Goal: Task Accomplishment & Management: Manage account settings

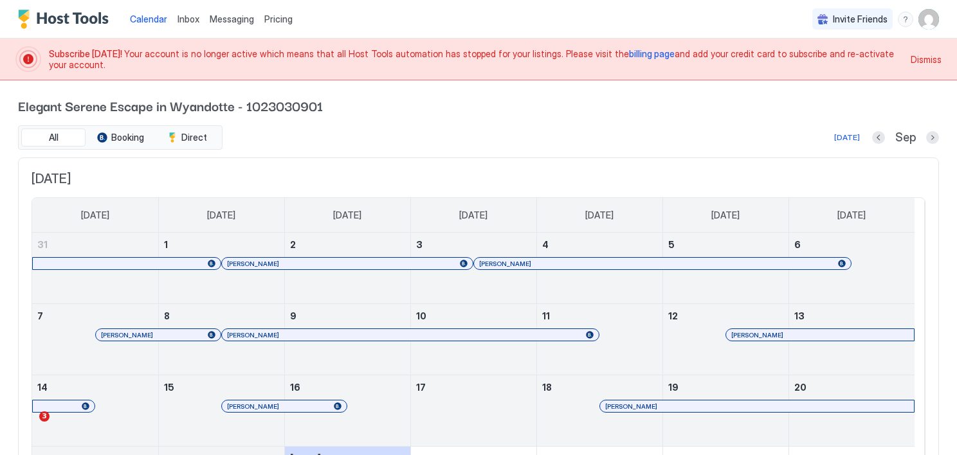
click at [629, 51] on span "billing page" at bounding box center [652, 53] width 46 height 11
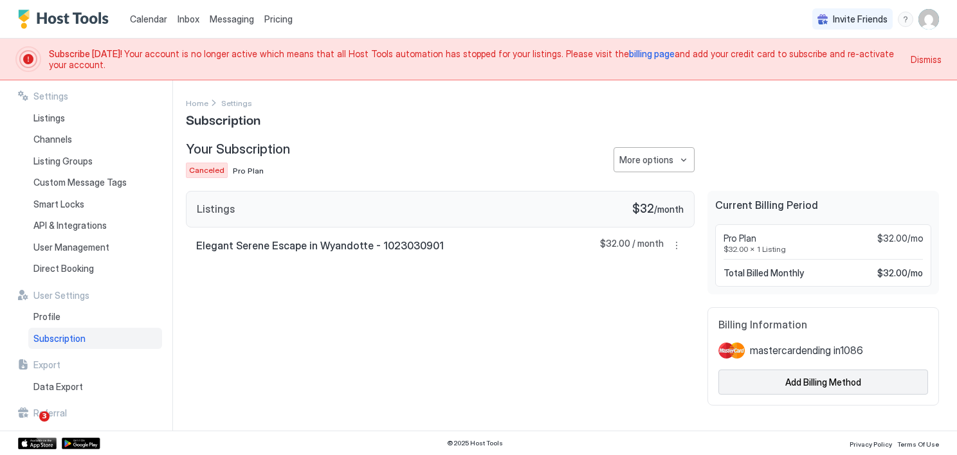
click at [832, 381] on div "Add Billing Method" at bounding box center [823, 383] width 76 height 14
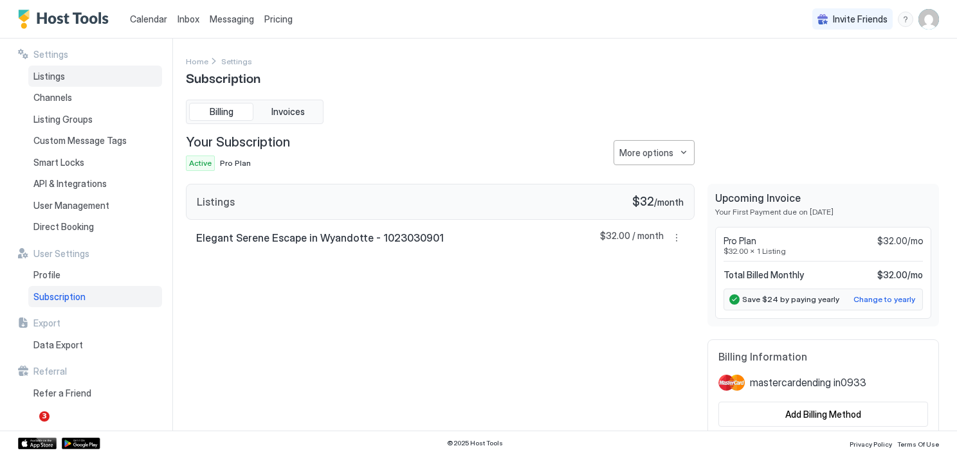
click at [62, 75] on span "Listings" at bounding box center [49, 77] width 32 height 12
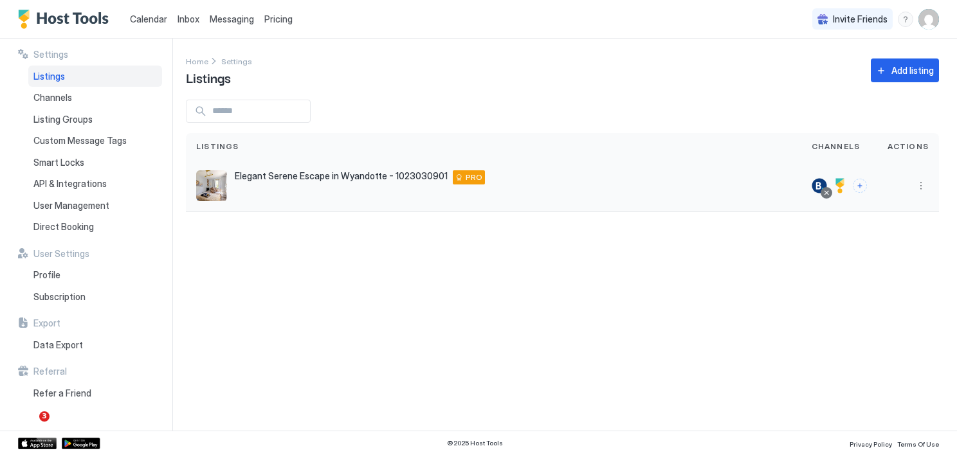
click at [334, 175] on span "Elegant Serene Escape in Wyandotte - 1023030901" at bounding box center [341, 176] width 213 height 12
click at [213, 187] on img "listing image" at bounding box center [211, 185] width 31 height 31
click at [276, 19] on span "Pricing" at bounding box center [278, 20] width 28 height 12
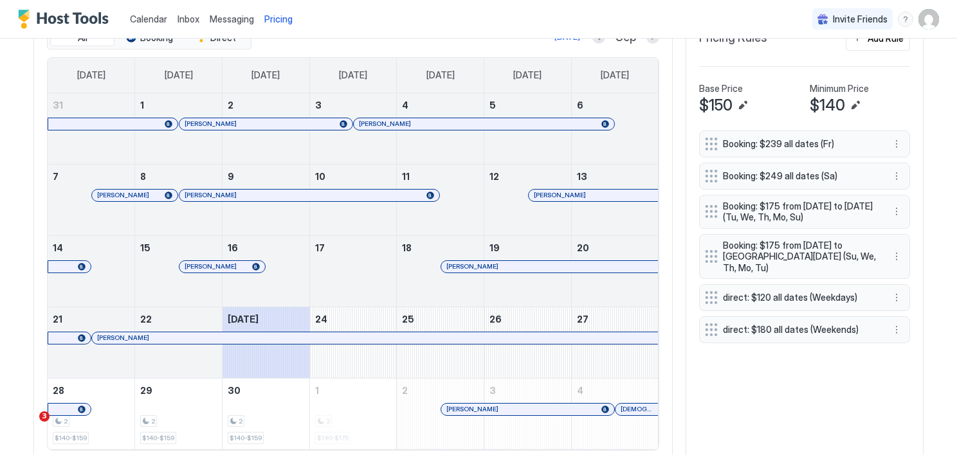
scroll to position [503, 0]
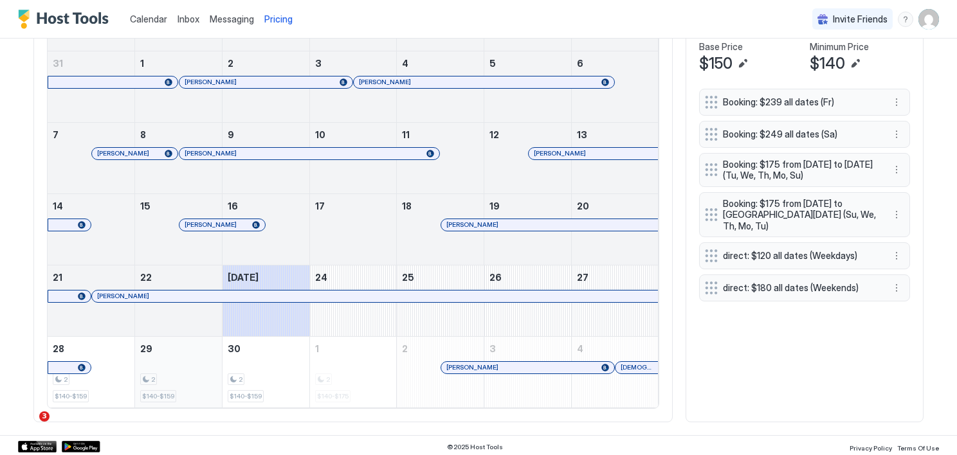
click at [170, 370] on div "2 $140-$159" at bounding box center [178, 372] width 77 height 60
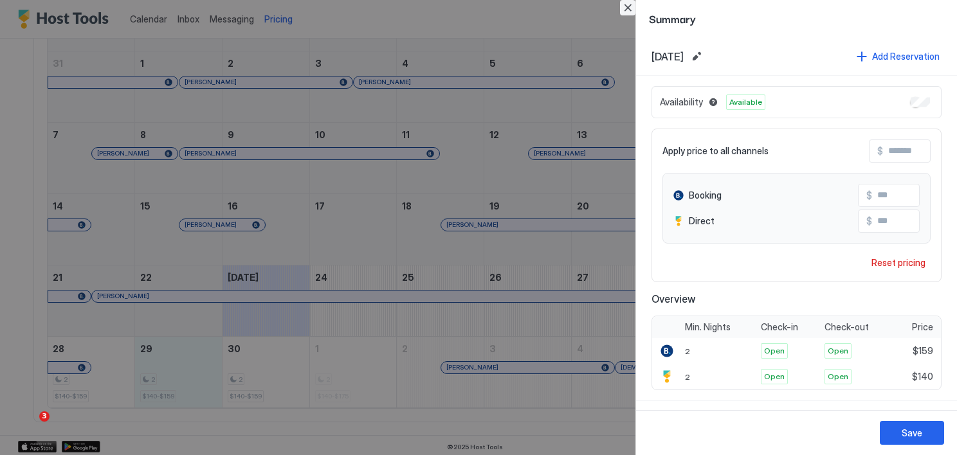
click at [627, 8] on button "Close" at bounding box center [627, 7] width 15 height 15
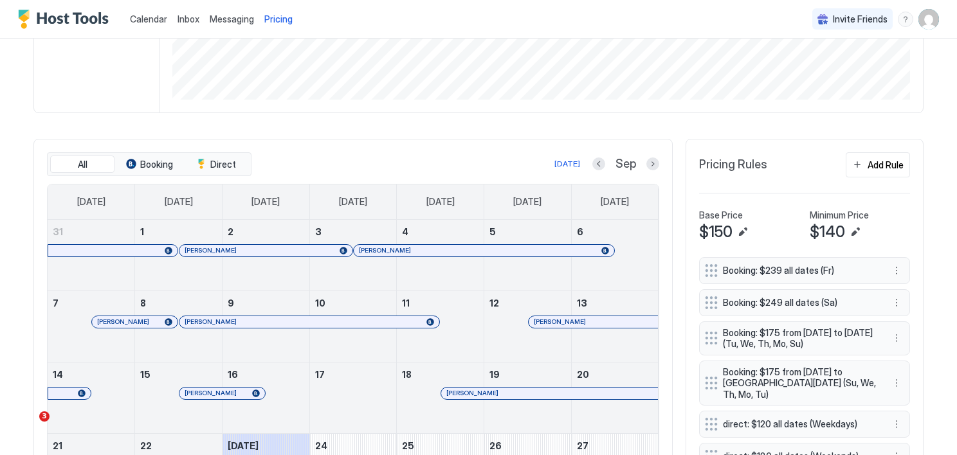
scroll to position [328, 0]
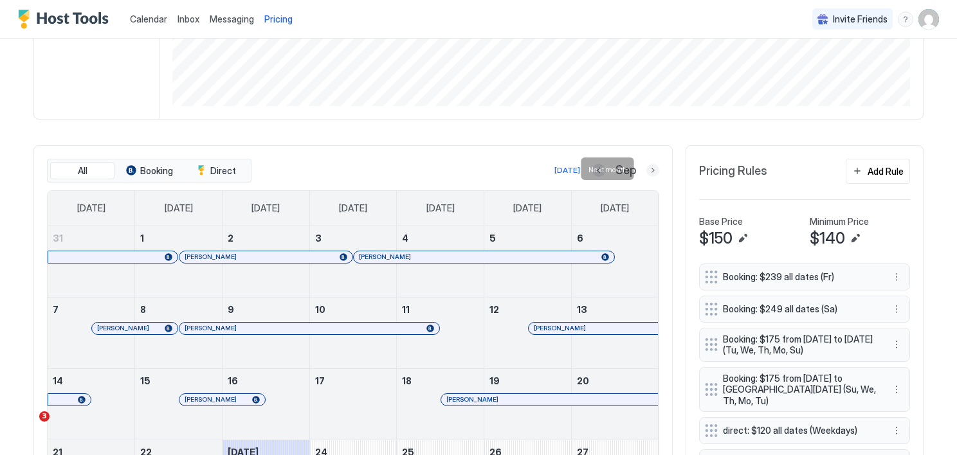
click at [650, 169] on button "Next month" at bounding box center [652, 170] width 13 height 13
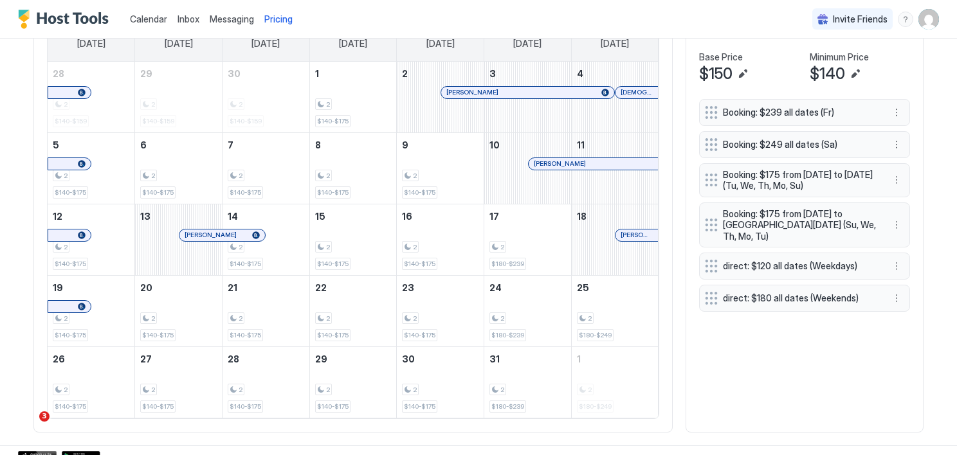
scroll to position [490, 0]
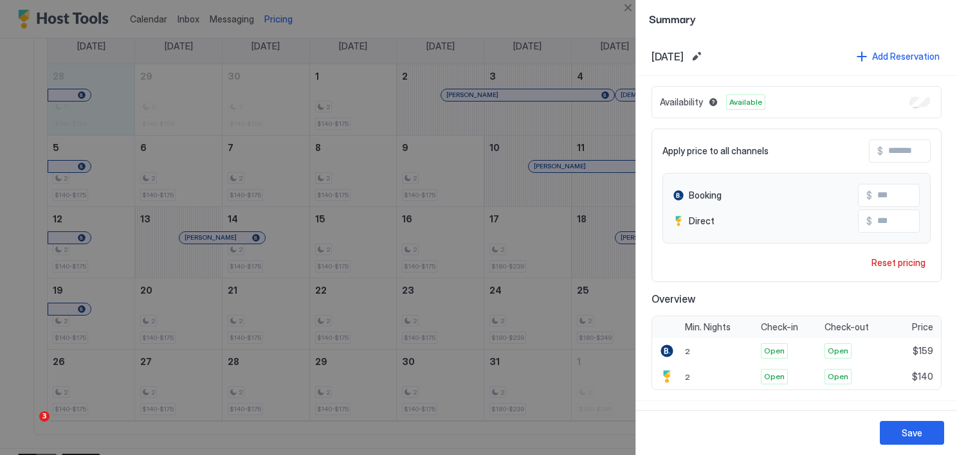
click at [161, 100] on div at bounding box center [478, 227] width 957 height 455
click at [91, 115] on div at bounding box center [478, 227] width 957 height 455
click at [704, 55] on button "Edit date range" at bounding box center [696, 56] width 15 height 15
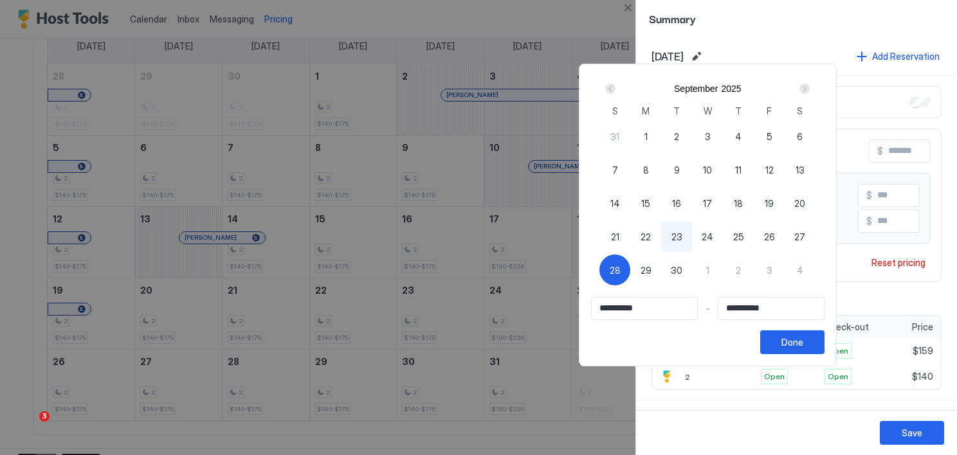
click at [754, 270] on div "2" at bounding box center [738, 270] width 31 height 31
type input "**********"
click at [621, 268] on span "28" at bounding box center [615, 271] width 11 height 14
type input "**********"
click at [774, 309] on input "Input Field" at bounding box center [771, 309] width 105 height 22
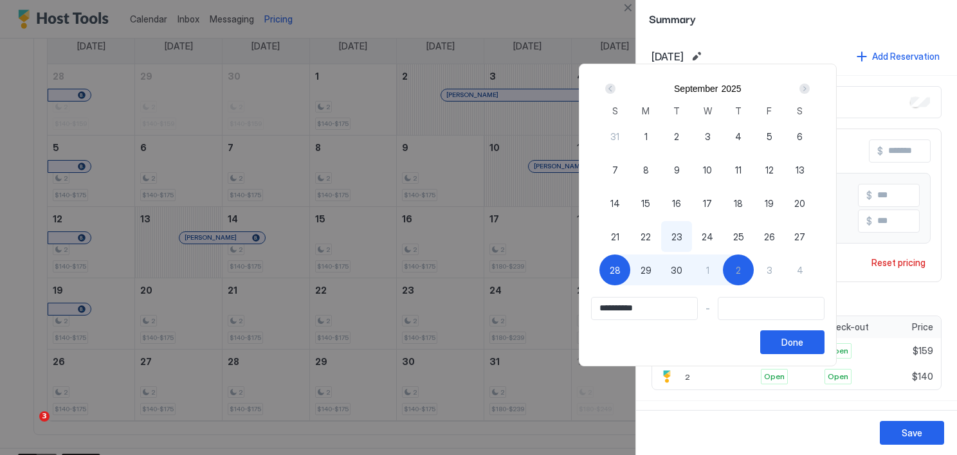
click at [754, 269] on div "2" at bounding box center [738, 270] width 31 height 31
type input "**********"
click at [803, 342] on div "Done" at bounding box center [793, 343] width 22 height 14
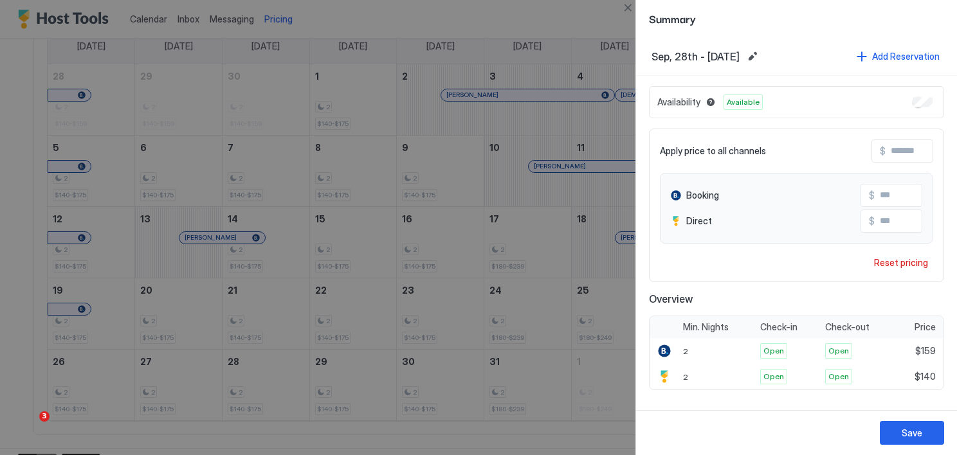
click at [906, 199] on input "***" at bounding box center [926, 196] width 103 height 22
type input "***"
click at [909, 435] on div "Save" at bounding box center [912, 433] width 21 height 14
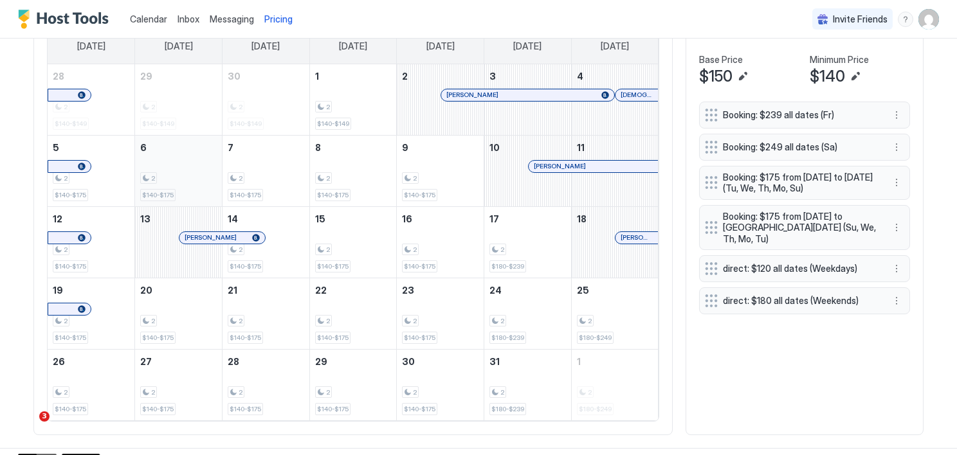
click at [160, 169] on div "2 $140-$175" at bounding box center [178, 171] width 77 height 60
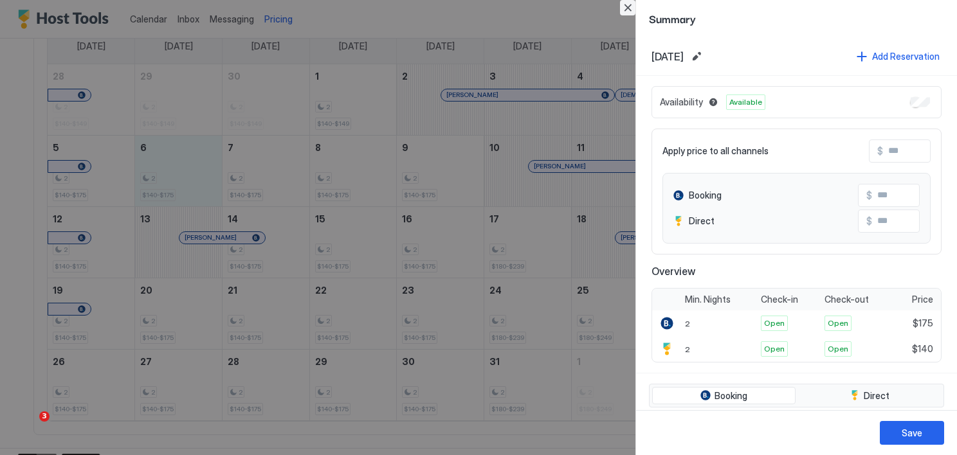
click at [626, 5] on button "Close" at bounding box center [627, 7] width 15 height 15
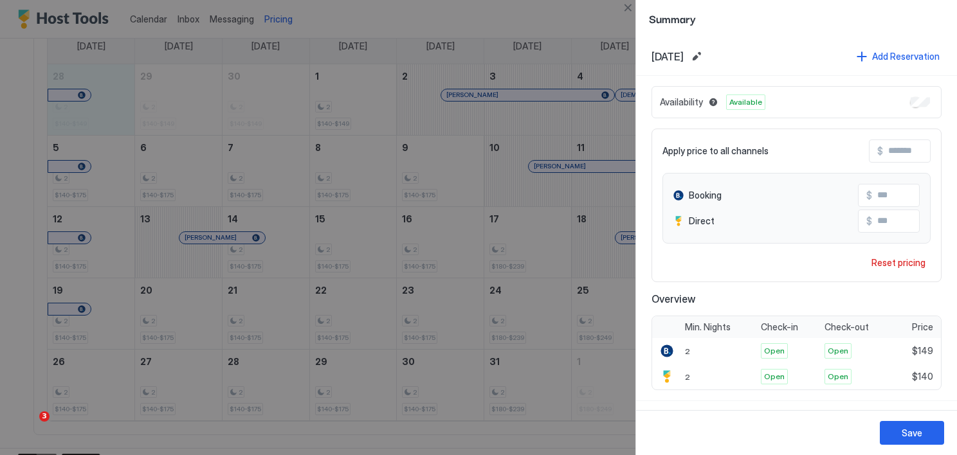
click at [545, 27] on div at bounding box center [478, 227] width 957 height 455
click at [630, 5] on button "Close" at bounding box center [627, 7] width 15 height 15
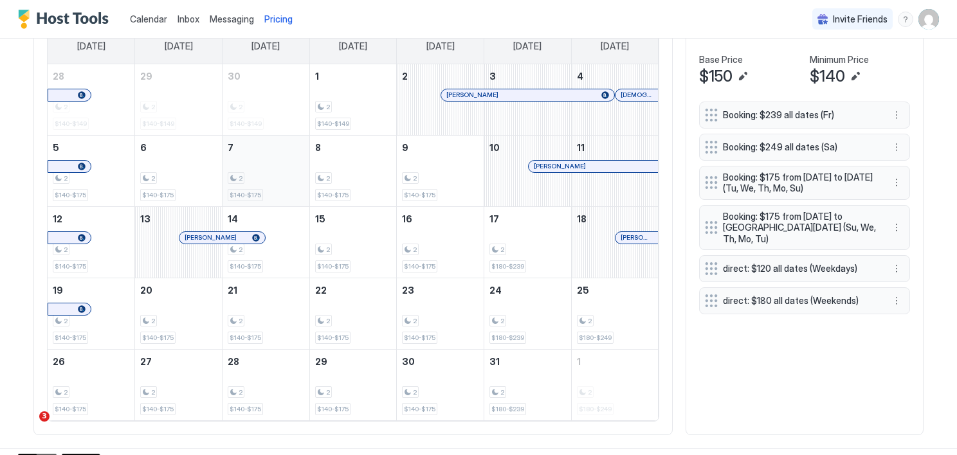
click at [266, 172] on div "2" at bounding box center [266, 178] width 77 height 12
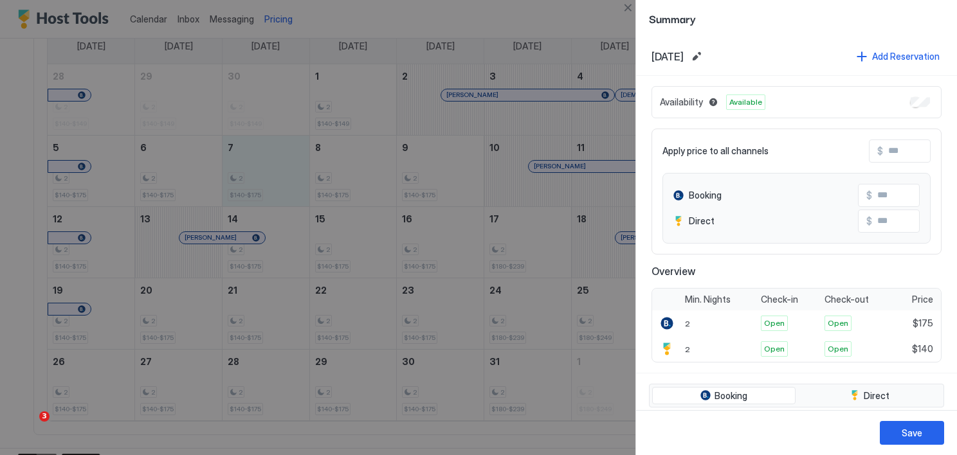
click at [343, 327] on div at bounding box center [478, 227] width 957 height 455
click at [630, 6] on button "Close" at bounding box center [627, 7] width 15 height 15
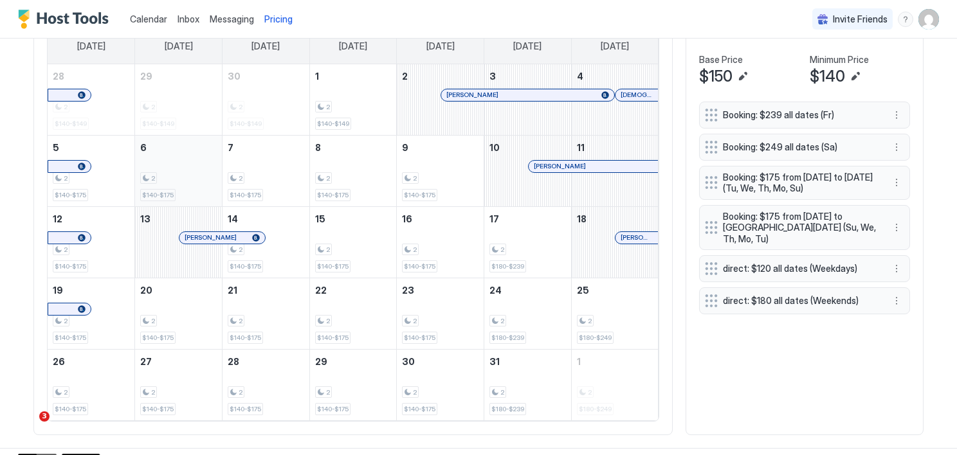
click at [172, 172] on div "2" at bounding box center [178, 178] width 77 height 12
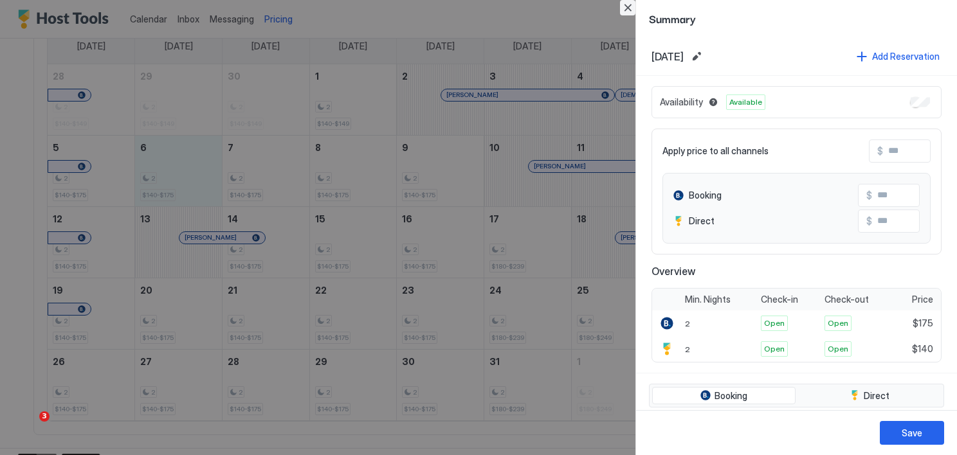
click at [632, 5] on button "Close" at bounding box center [627, 7] width 15 height 15
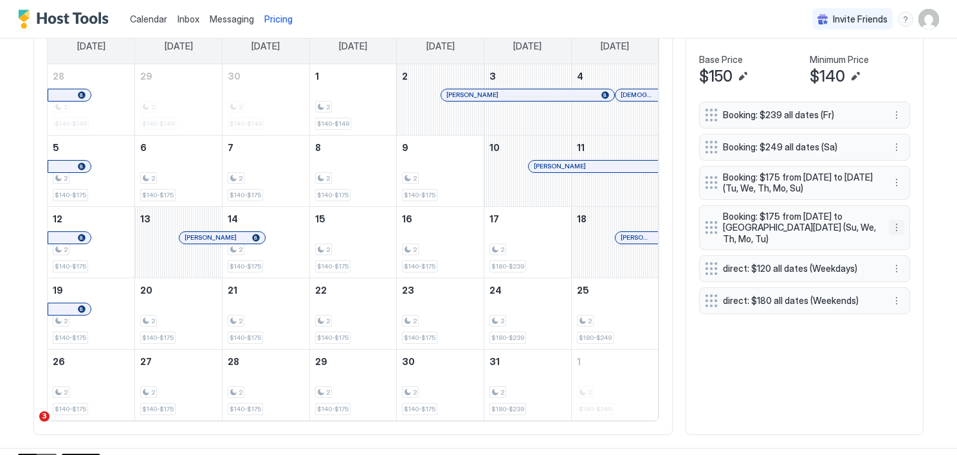
click at [892, 232] on button "More options" at bounding box center [896, 227] width 15 height 15
click at [911, 252] on span "Edit" at bounding box center [911, 255] width 14 height 10
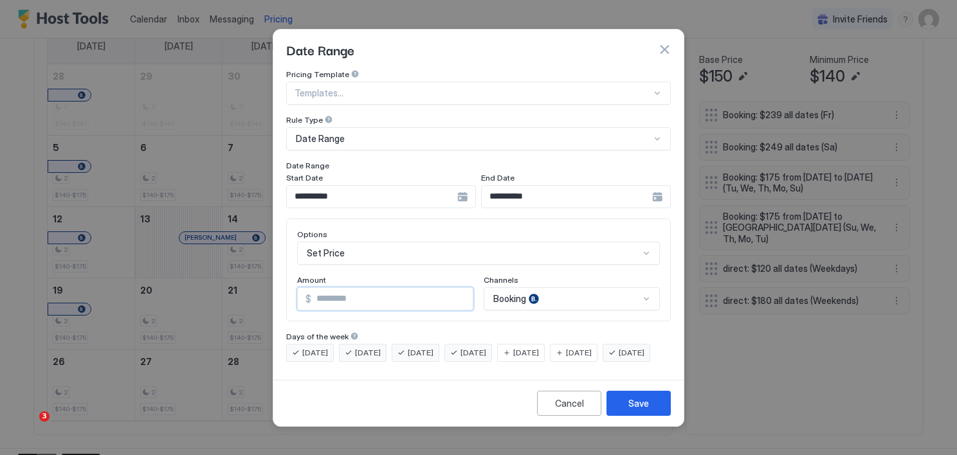
click at [355, 288] on input "***" at bounding box center [391, 299] width 161 height 22
type input "***"
click at [630, 410] on div "Save" at bounding box center [638, 404] width 21 height 14
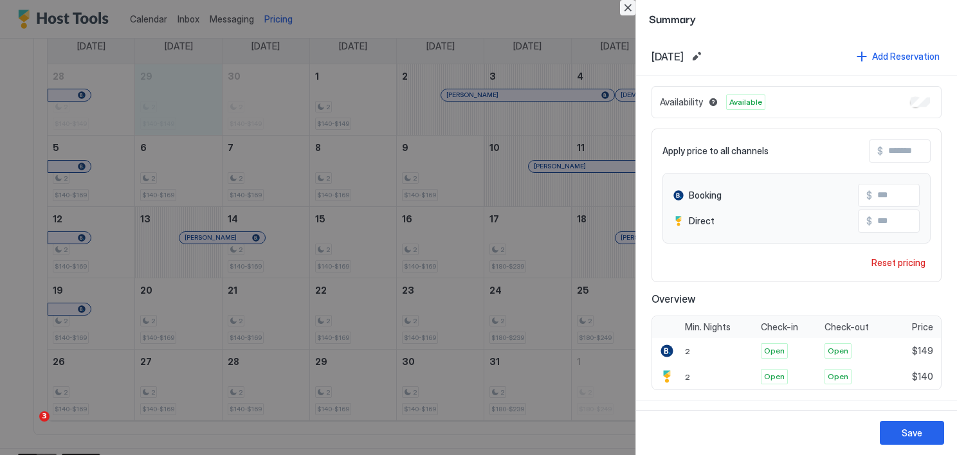
click at [626, 8] on button "Close" at bounding box center [627, 7] width 15 height 15
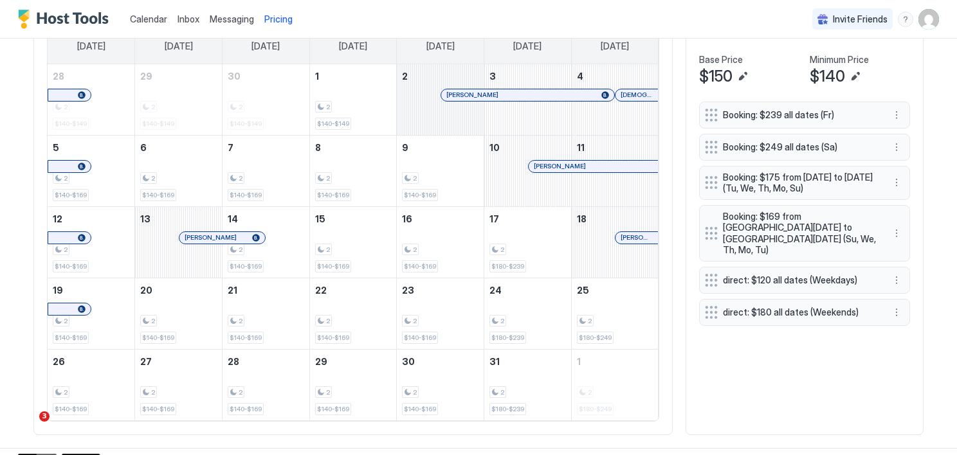
drag, startPoint x: 100, startPoint y: 100, endPoint x: 412, endPoint y: 109, distance: 311.4
click at [412, 109] on tr "28 2 $140-$149 29 2 $140-$149 30 2 $140-$149 1 2 $140-$149 2 Tristan Stapleton …" at bounding box center [353, 99] width 611 height 71
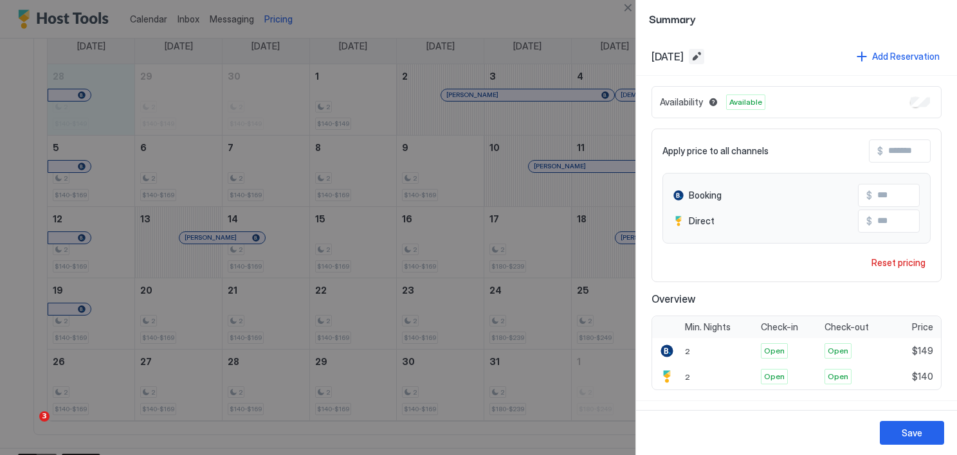
click at [704, 53] on button "Edit date range" at bounding box center [696, 56] width 15 height 15
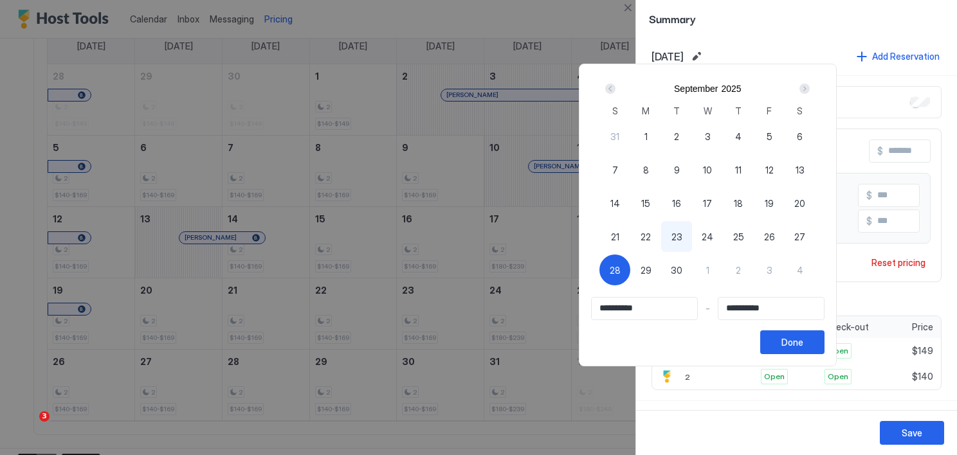
click at [630, 268] on div "28" at bounding box center [615, 270] width 31 height 31
click at [754, 272] on div "2" at bounding box center [738, 270] width 31 height 31
click at [621, 271] on span "28" at bounding box center [615, 271] width 11 height 14
type input "**********"
drag, startPoint x: 702, startPoint y: 275, endPoint x: 769, endPoint y: 275, distance: 66.9
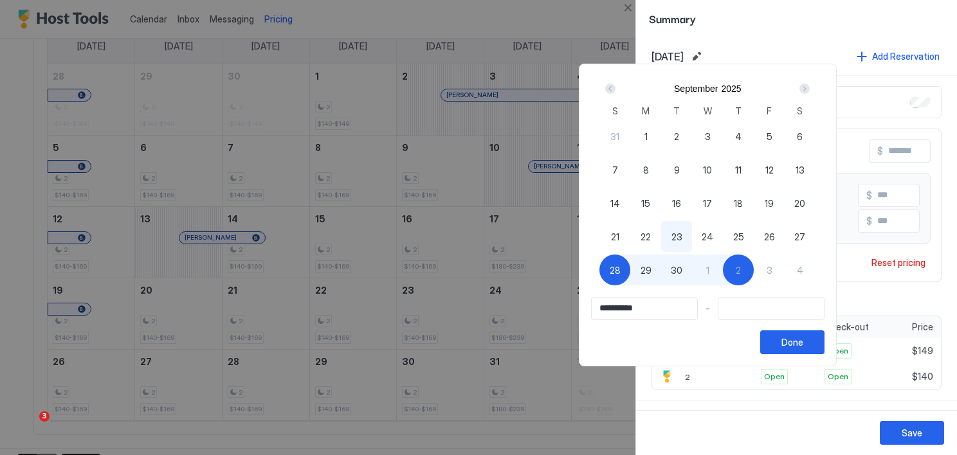
click at [769, 275] on div "31 1 2 3 4 5 6 7 8 9 10 11 12 13 14 15 16 17 18 19 20 21 22 23 24 25 26 27 28 2…" at bounding box center [708, 212] width 216 height 185
click at [795, 298] on input "Input Field" at bounding box center [771, 309] width 105 height 22
click at [785, 269] on div "3" at bounding box center [769, 270] width 31 height 31
type input "**********"
click at [741, 271] on span "2" at bounding box center [738, 271] width 5 height 14
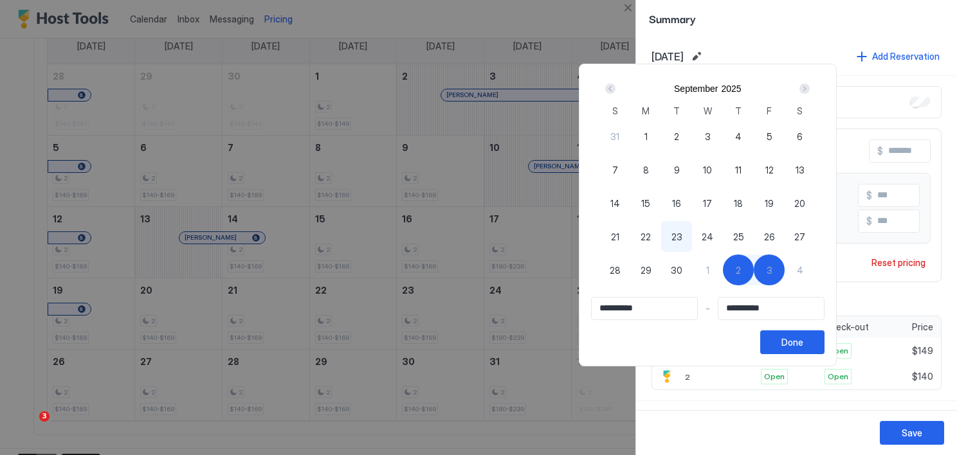
click at [621, 269] on span "28" at bounding box center [615, 271] width 11 height 14
type input "**********"
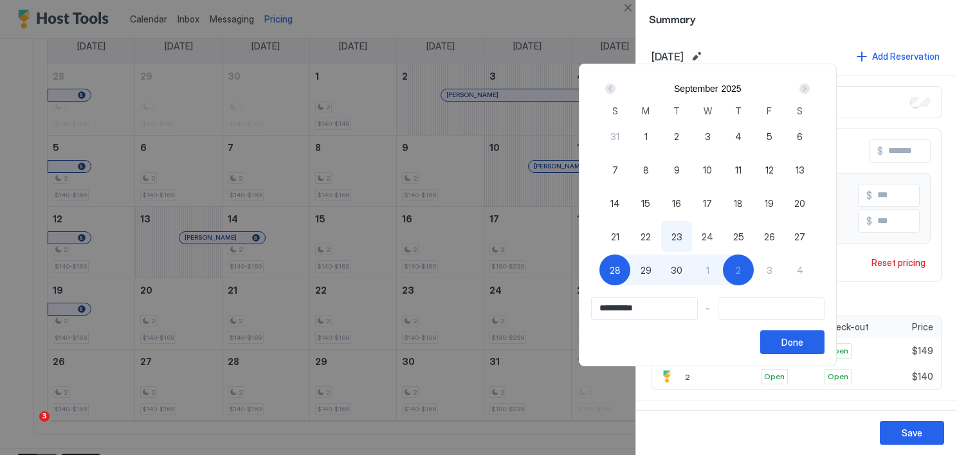
click at [754, 269] on div "2" at bounding box center [738, 270] width 31 height 31
type input "**********"
click at [803, 340] on div "Done" at bounding box center [793, 343] width 22 height 14
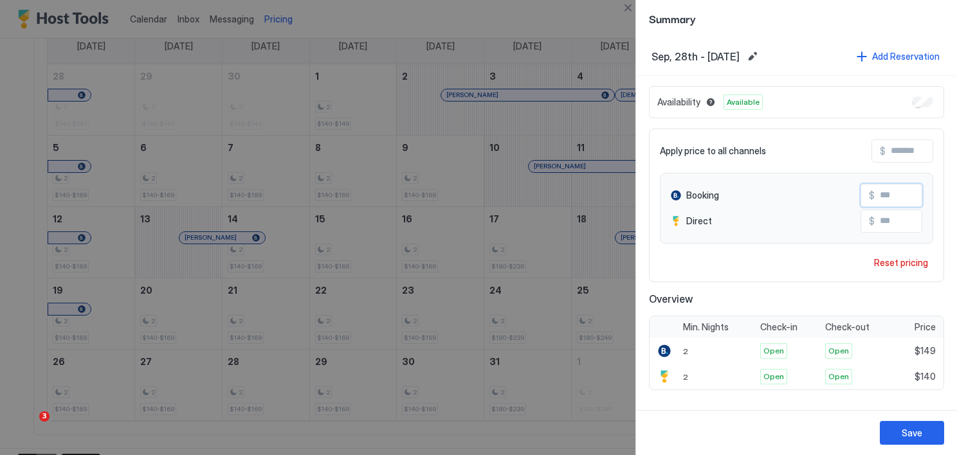
drag, startPoint x: 897, startPoint y: 194, endPoint x: 845, endPoint y: 195, distance: 52.1
click at [845, 195] on div "Booking $ ***" at bounding box center [797, 195] width 252 height 23
type input "***"
click at [919, 426] on div "Save" at bounding box center [912, 433] width 21 height 14
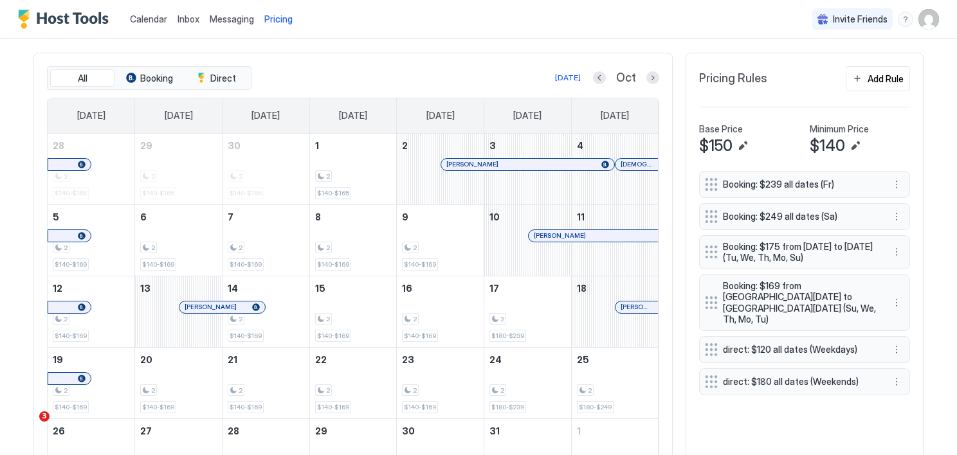
scroll to position [403, 0]
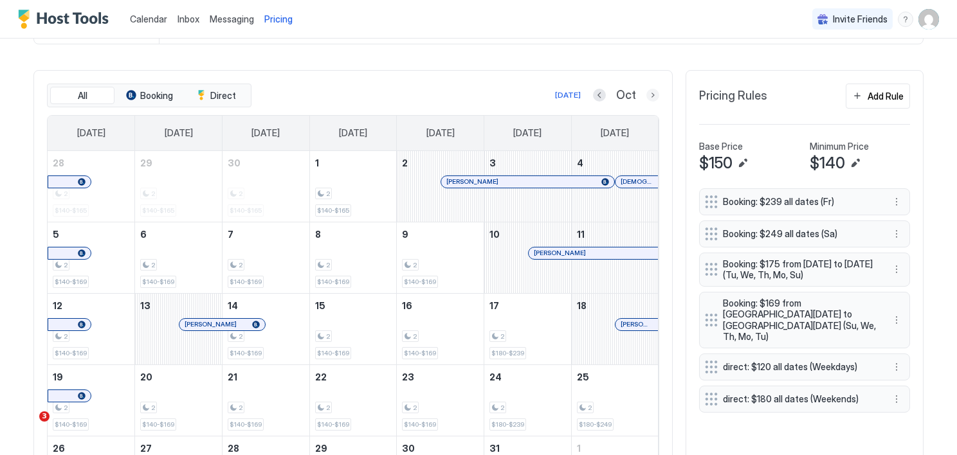
click at [648, 94] on button "Next month" at bounding box center [652, 95] width 13 height 13
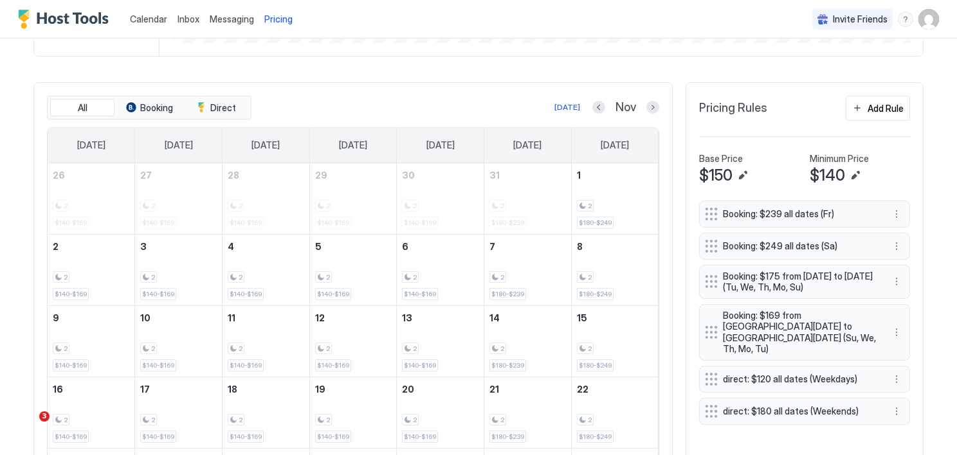
scroll to position [417, 0]
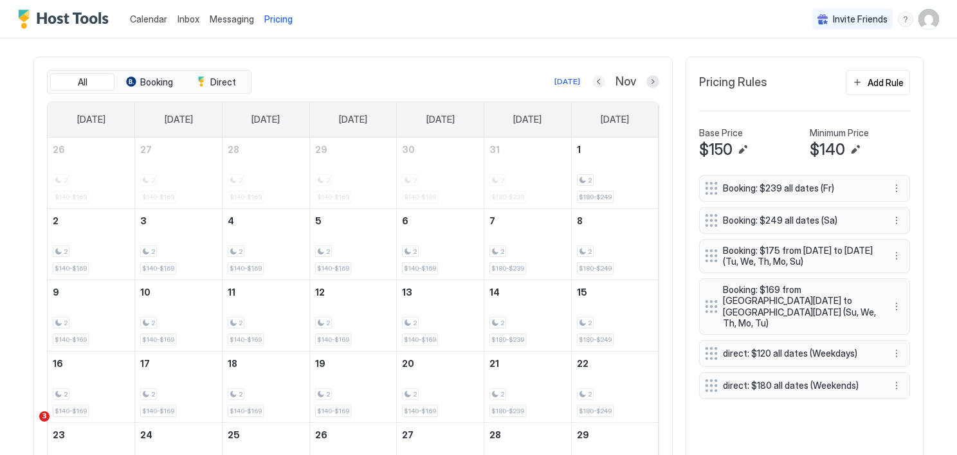
click at [594, 80] on button "Previous month" at bounding box center [598, 81] width 13 height 13
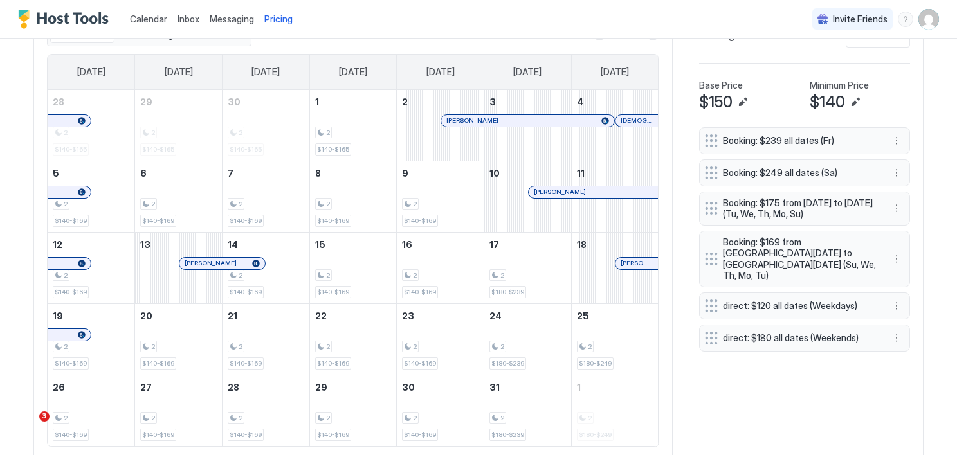
scroll to position [462, 0]
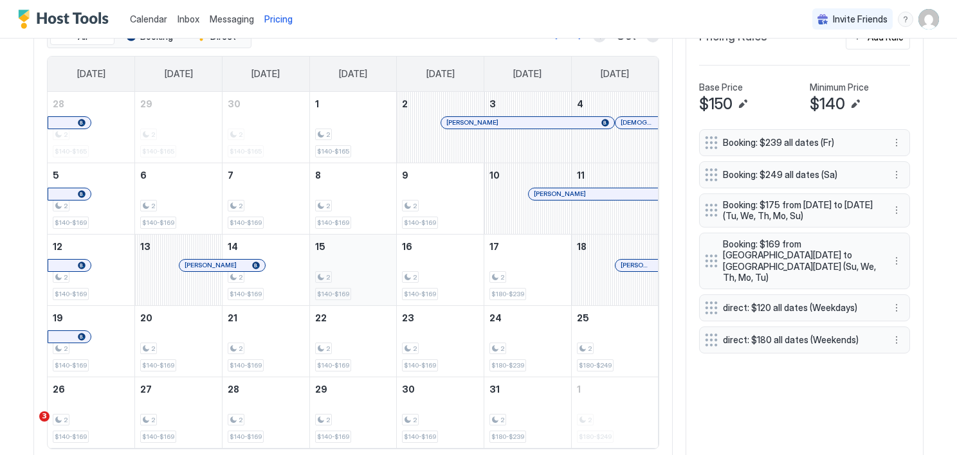
click at [327, 261] on div "2 $140-$169" at bounding box center [353, 270] width 77 height 60
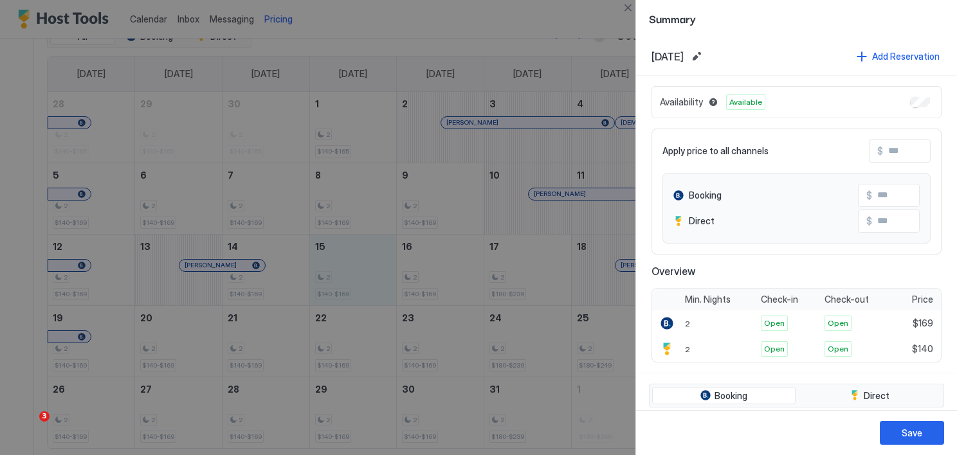
click at [282, 275] on div at bounding box center [478, 227] width 957 height 455
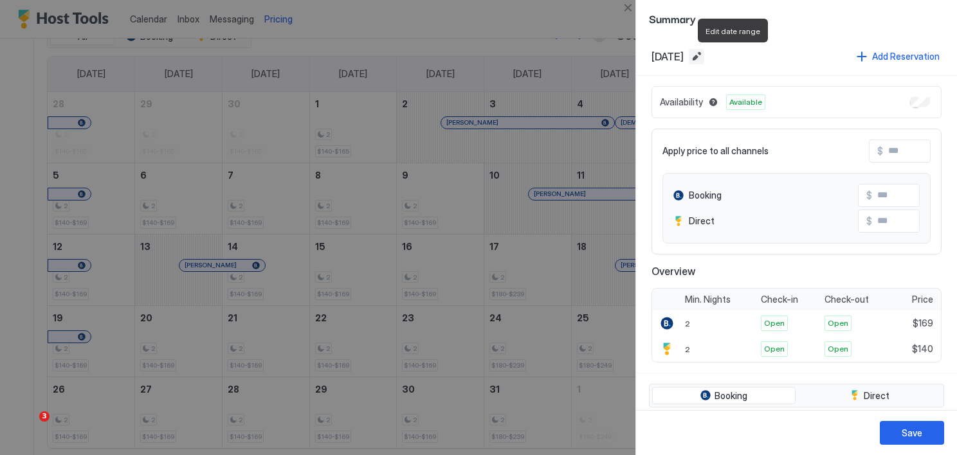
click at [704, 55] on button "Edit date range" at bounding box center [696, 56] width 15 height 15
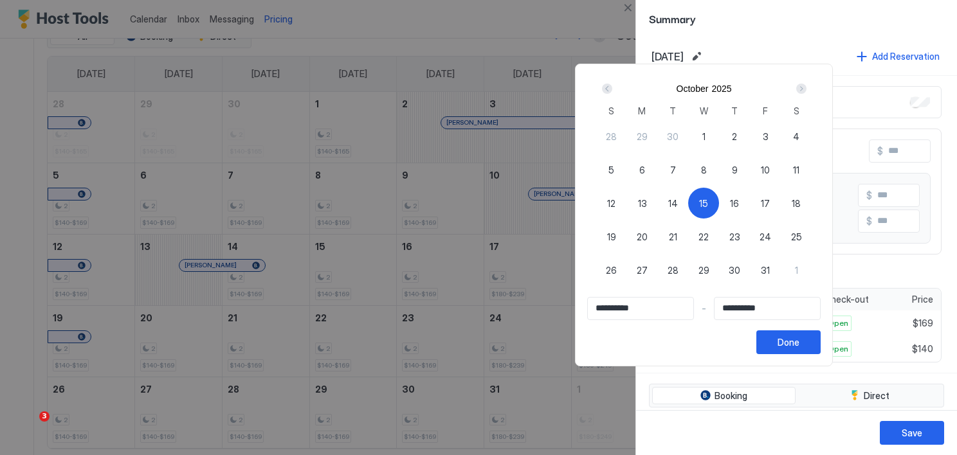
click at [678, 205] on span "14" at bounding box center [673, 204] width 10 height 14
type input "**********"
click at [739, 201] on span "16" at bounding box center [734, 204] width 9 height 14
type input "**********"
click at [800, 347] on div "Done" at bounding box center [789, 343] width 22 height 14
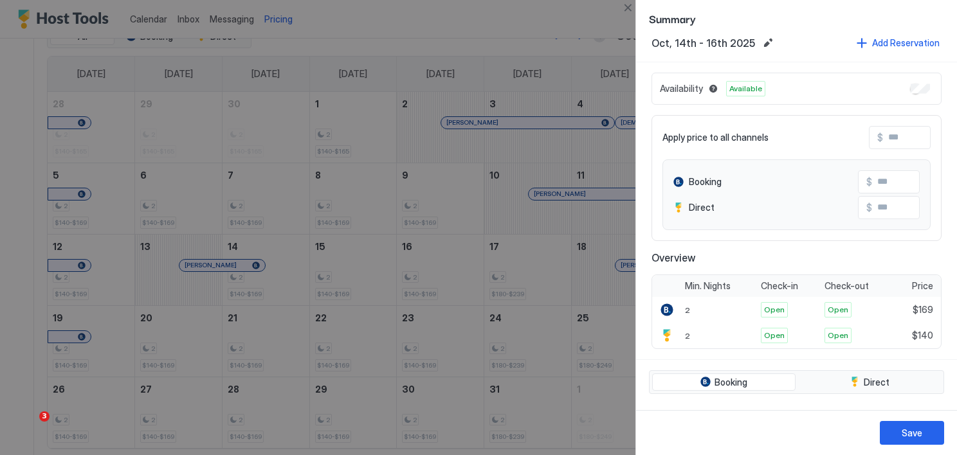
scroll to position [33, 0]
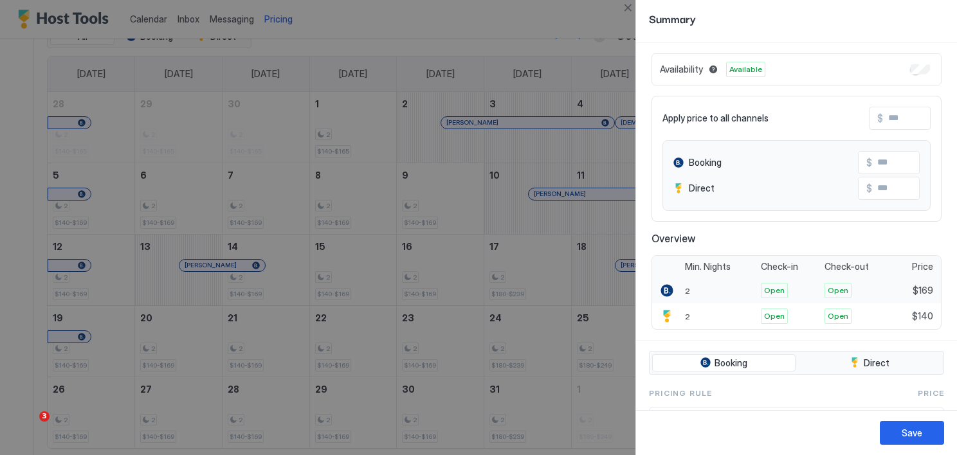
click at [919, 285] on span "$169" at bounding box center [923, 291] width 21 height 12
click at [921, 288] on span "$169" at bounding box center [923, 291] width 21 height 12
click at [925, 293] on div "$169" at bounding box center [918, 291] width 46 height 26
click at [881, 162] on input "Input Field" at bounding box center [923, 163] width 103 height 22
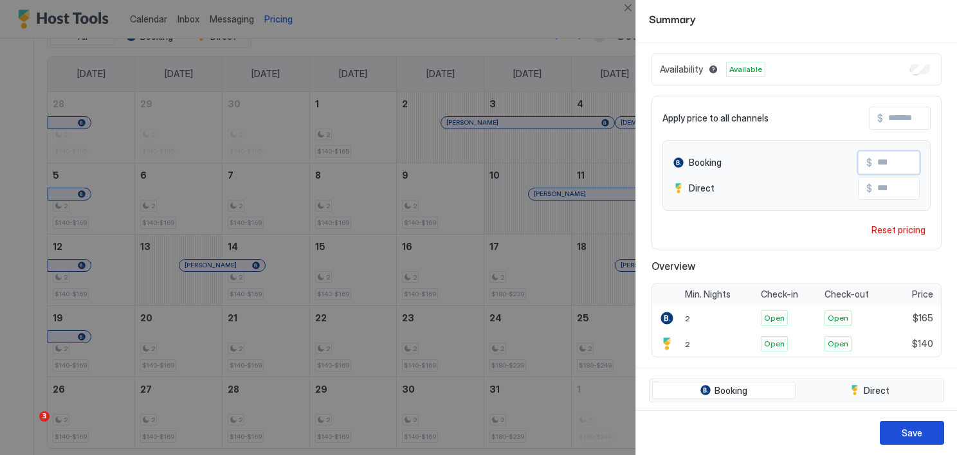
type input "***"
click at [919, 435] on div "Save" at bounding box center [912, 433] width 21 height 14
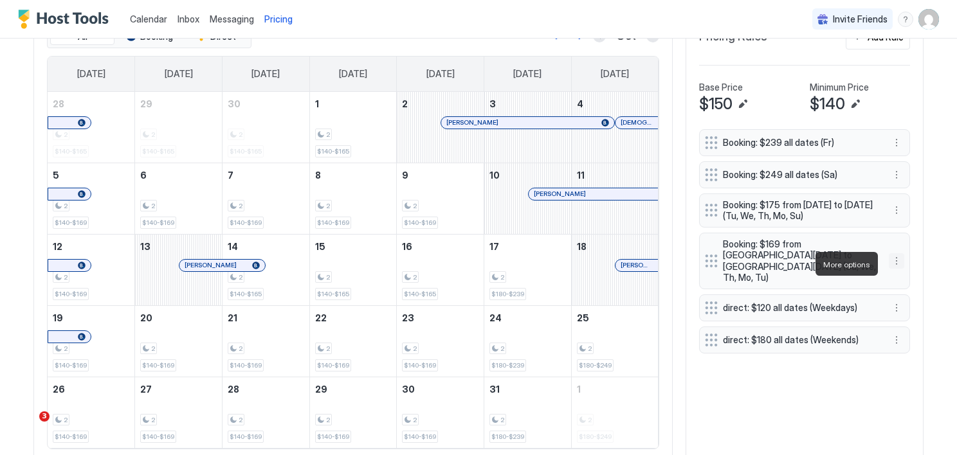
click at [893, 263] on button "More options" at bounding box center [896, 260] width 15 height 15
click at [913, 280] on span "Edit" at bounding box center [911, 282] width 14 height 10
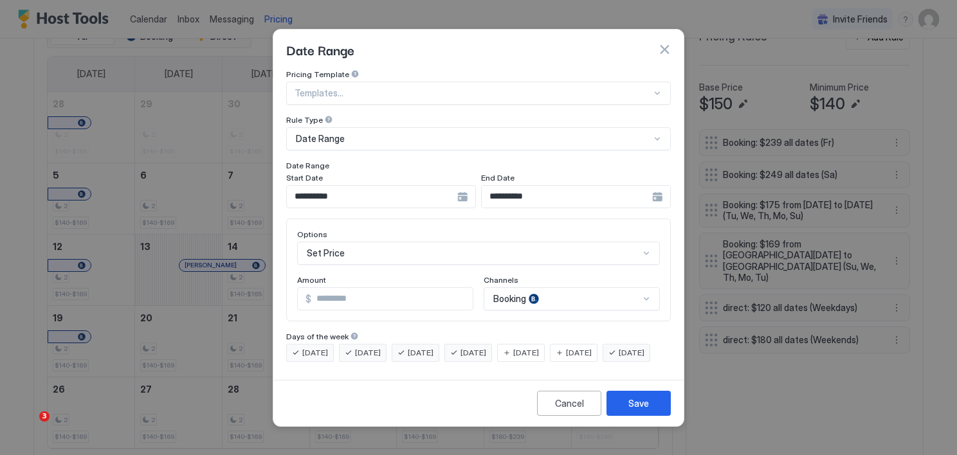
click at [368, 288] on input "***" at bounding box center [391, 299] width 161 height 22
type input "***"
click at [650, 416] on button "Save" at bounding box center [639, 403] width 64 height 25
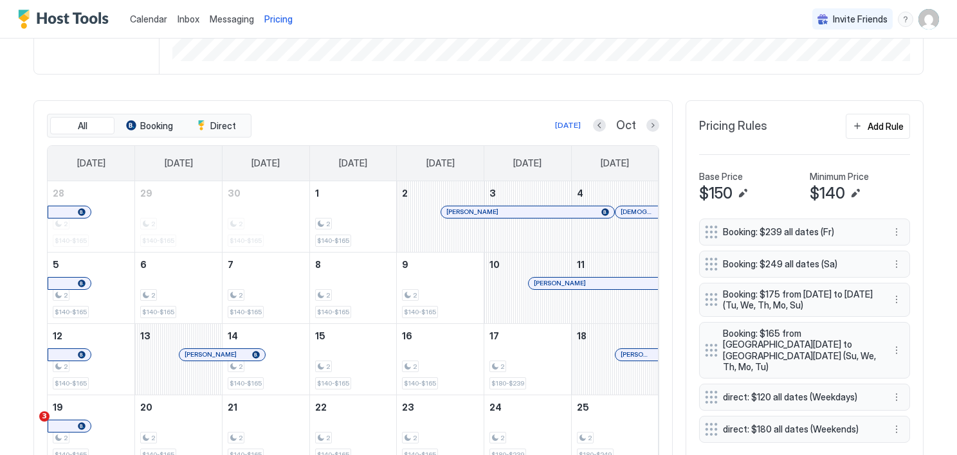
scroll to position [360, 0]
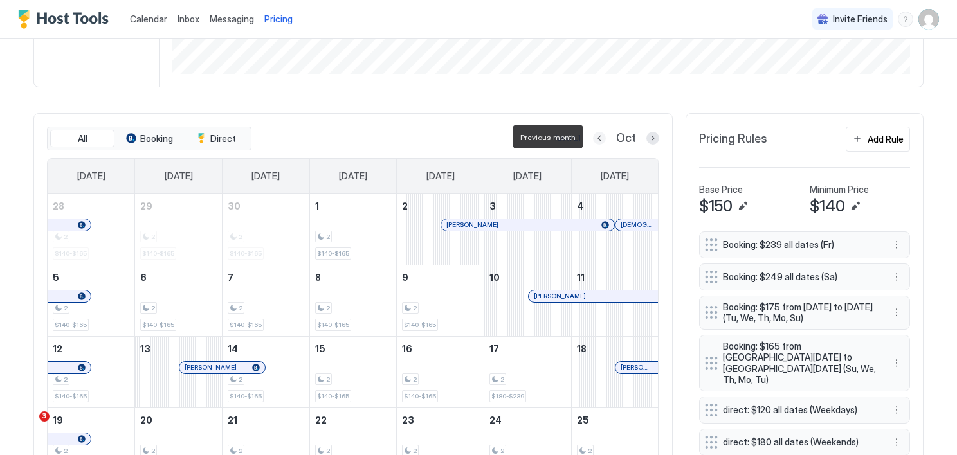
click at [597, 134] on button "Previous month" at bounding box center [599, 138] width 13 height 13
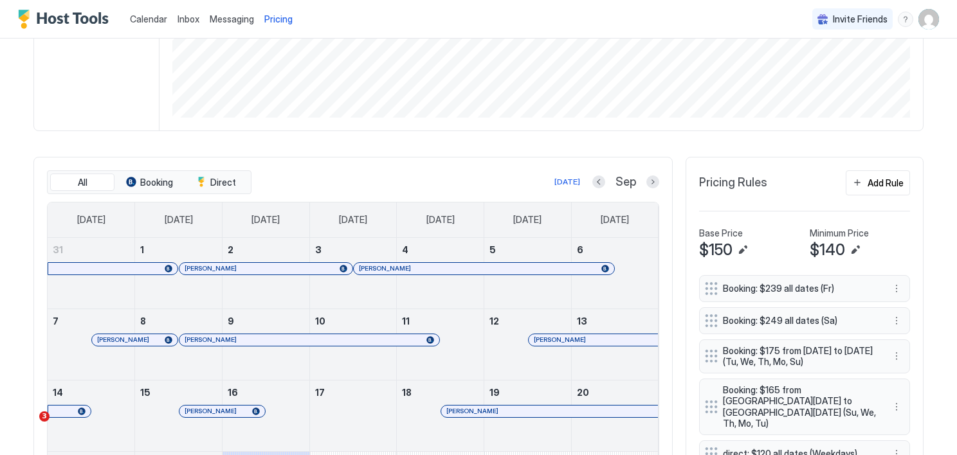
scroll to position [311, 0]
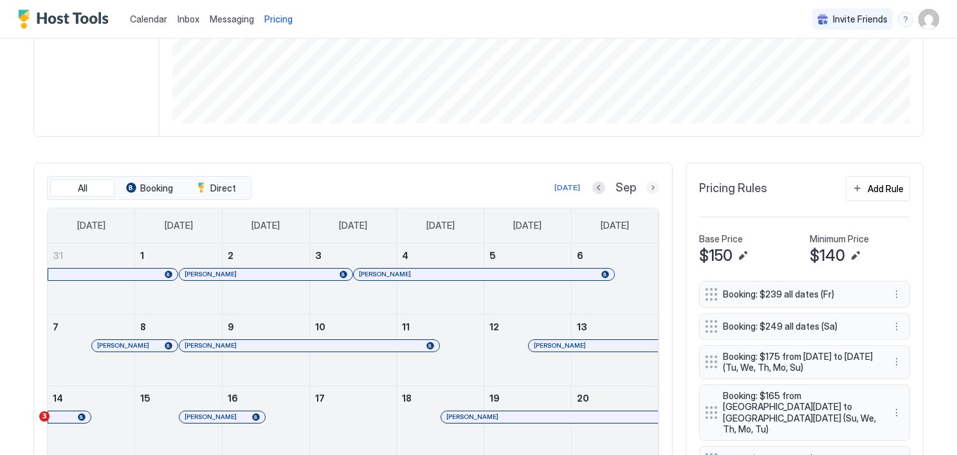
click at [649, 187] on button "Next month" at bounding box center [652, 187] width 13 height 13
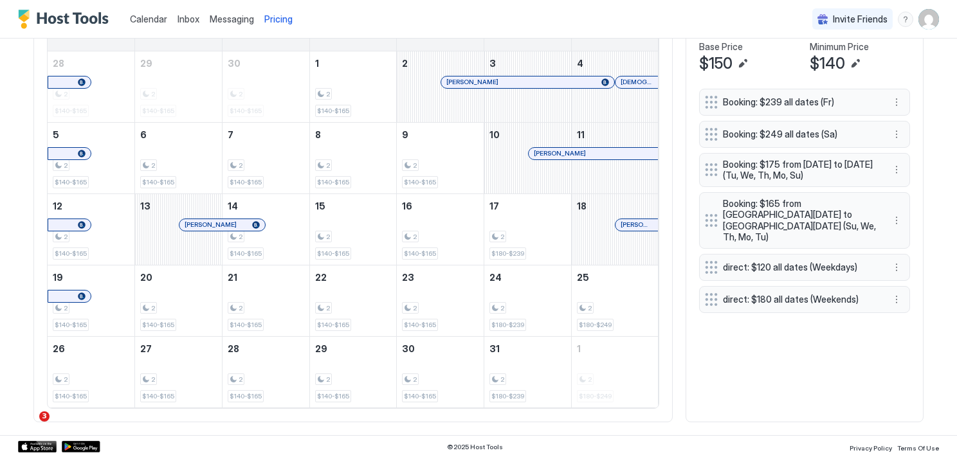
scroll to position [393, 0]
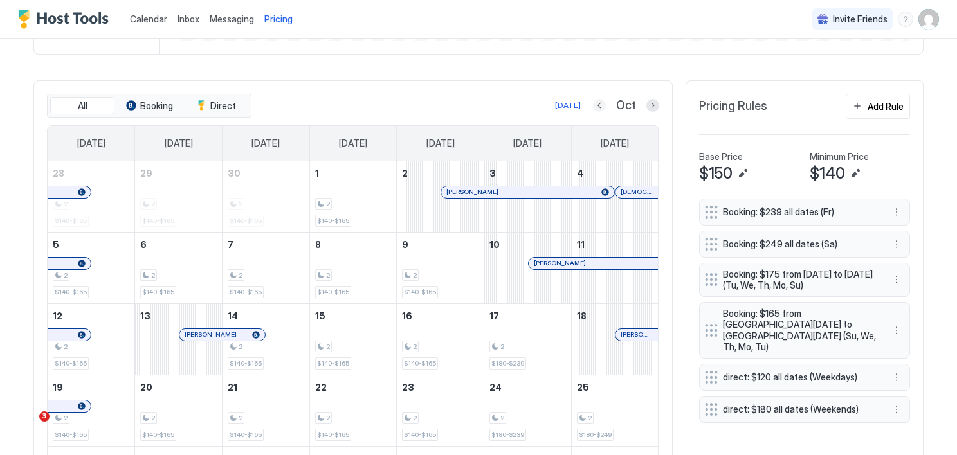
click at [596, 102] on button "Previous month" at bounding box center [599, 105] width 13 height 13
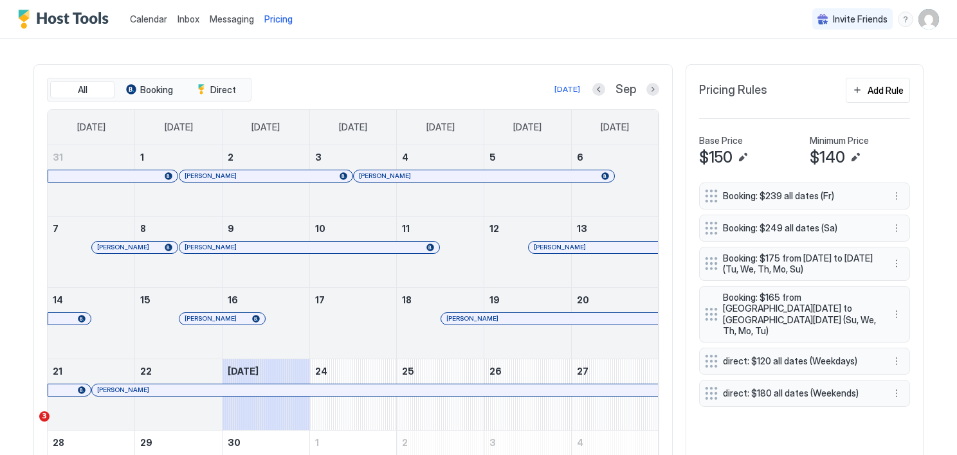
scroll to position [430, 0]
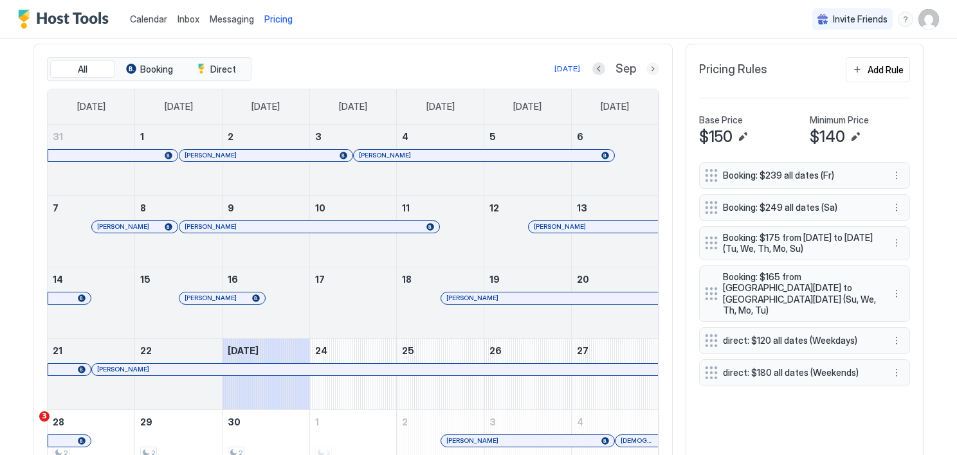
click at [648, 69] on button "Next month" at bounding box center [652, 68] width 13 height 13
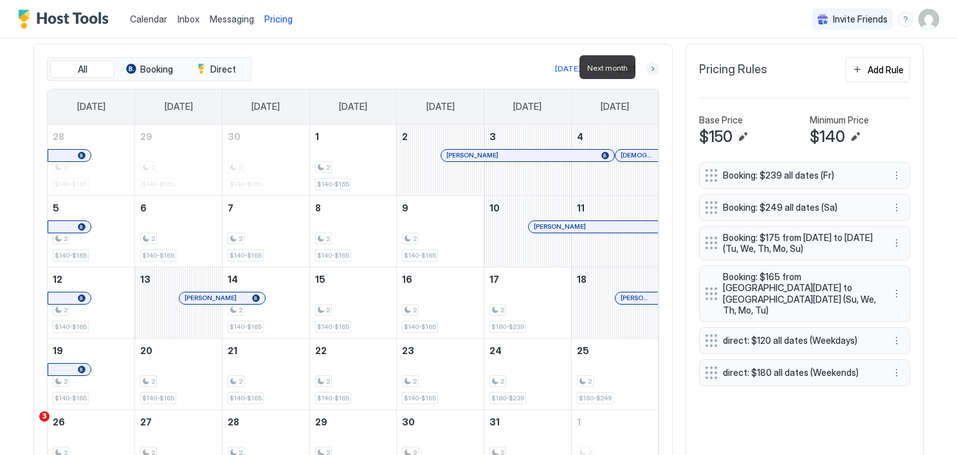
click at [648, 69] on button "Next month" at bounding box center [652, 68] width 13 height 13
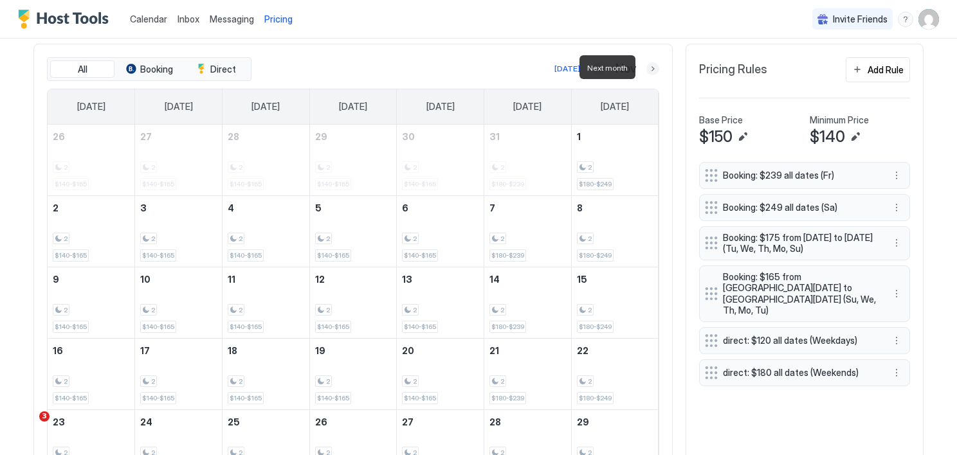
click at [649, 66] on button "Next month" at bounding box center [652, 68] width 13 height 13
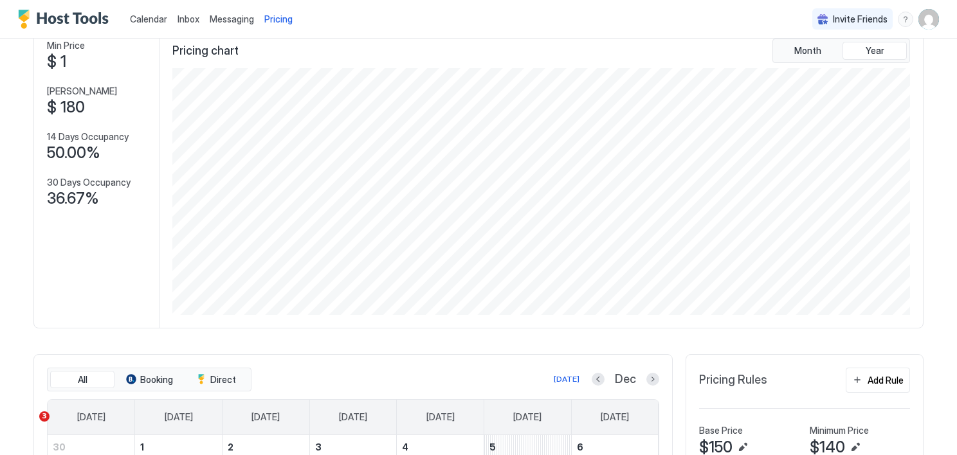
scroll to position [111, 0]
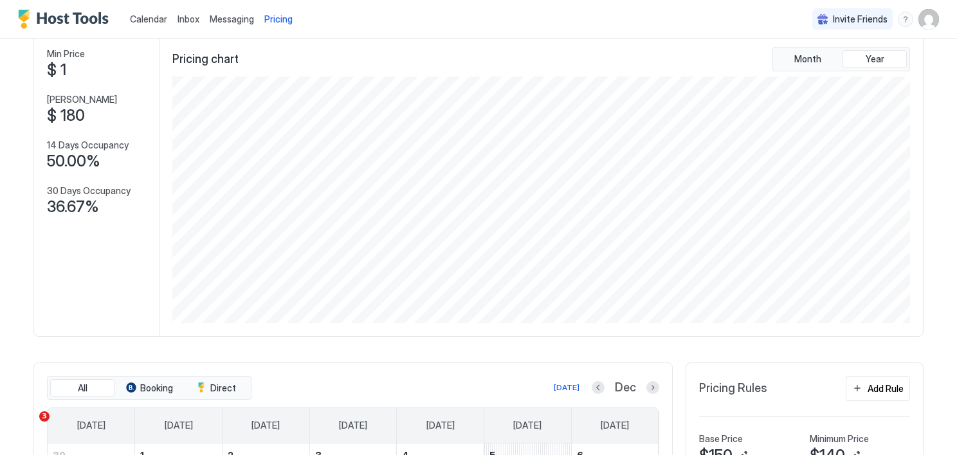
click at [154, 16] on span "Calendar" at bounding box center [148, 19] width 37 height 11
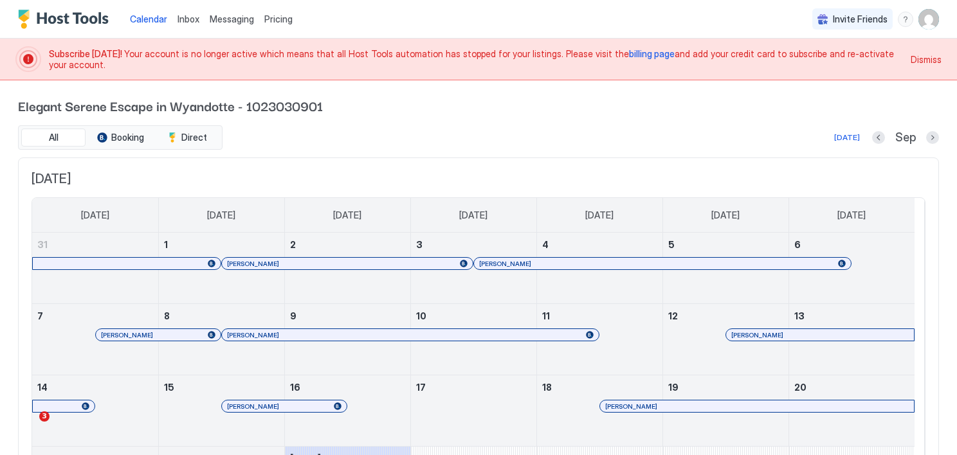
click at [921, 59] on span "Dismiss" at bounding box center [926, 60] width 31 height 14
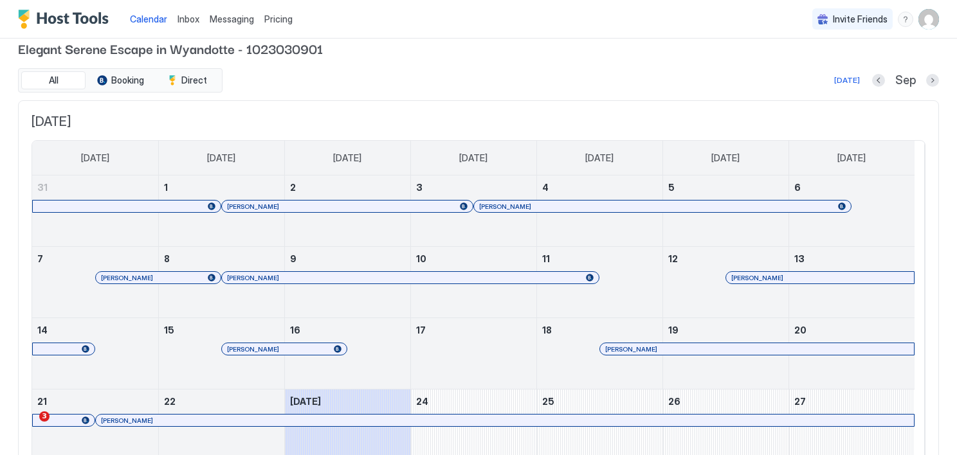
scroll to position [10, 0]
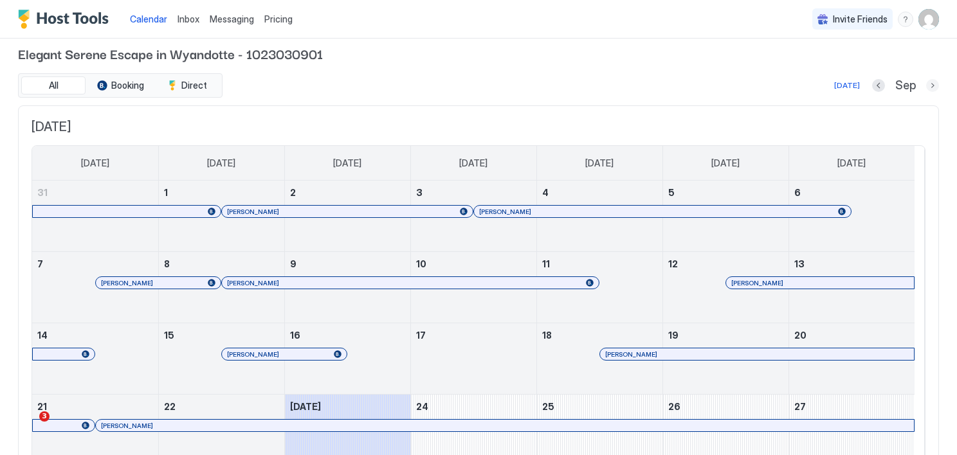
click at [926, 84] on button "Next month" at bounding box center [932, 85] width 13 height 13
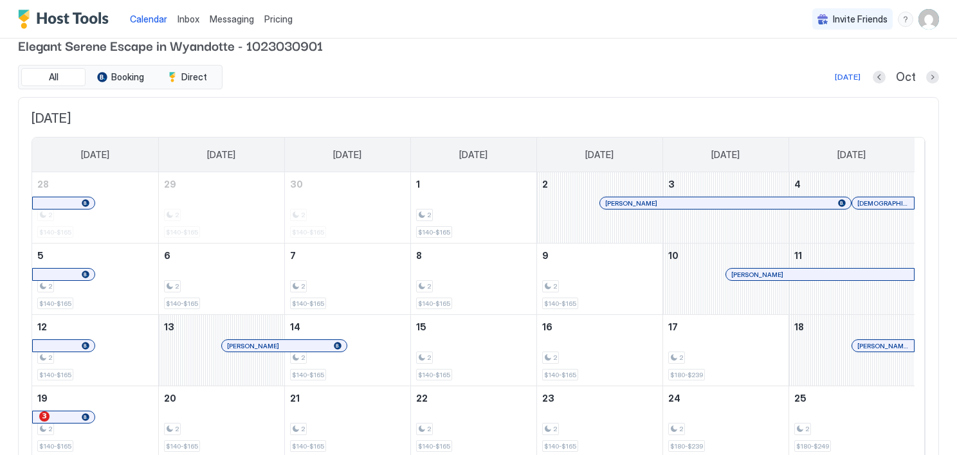
scroll to position [0, 0]
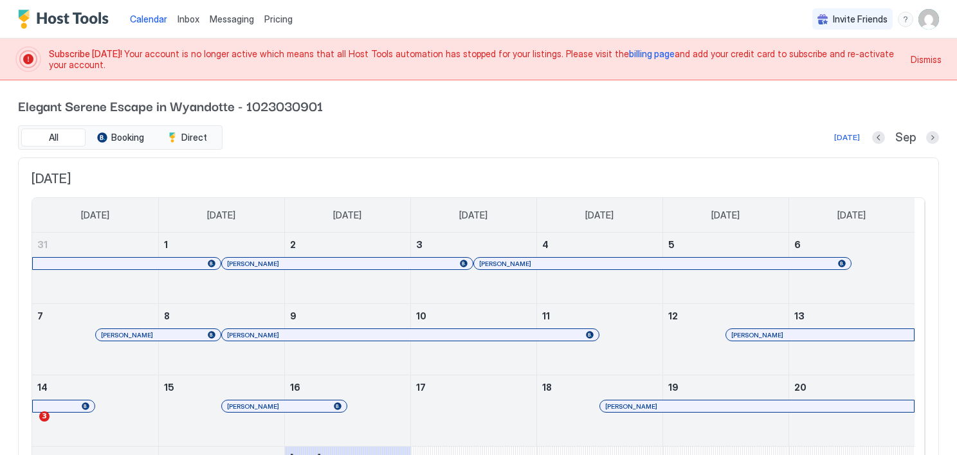
click at [629, 57] on span "billing page" at bounding box center [652, 53] width 46 height 11
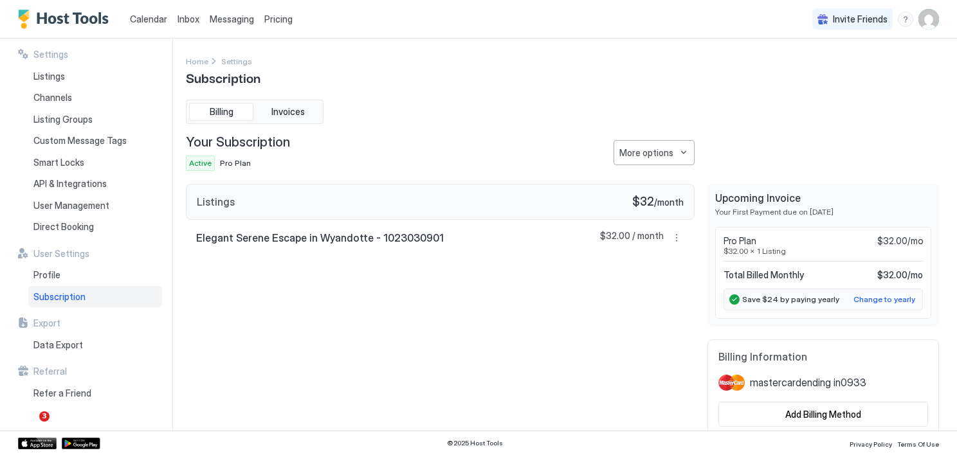
click at [515, 332] on div "Listings $32 / month Elegant Serene Escape in Wyandotte - 1023030901 $32.00 / m…" at bounding box center [440, 311] width 509 height 254
